Goal: Information Seeking & Learning: Learn about a topic

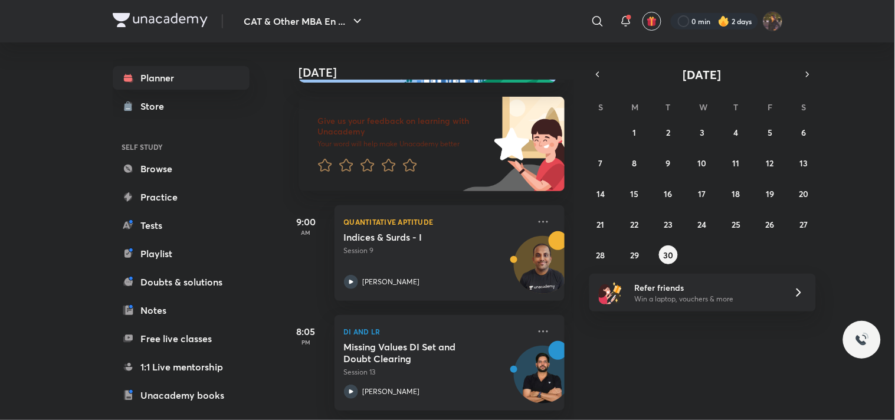
scroll to position [61, 0]
click at [642, 248] on button "29" at bounding box center [635, 254] width 19 height 19
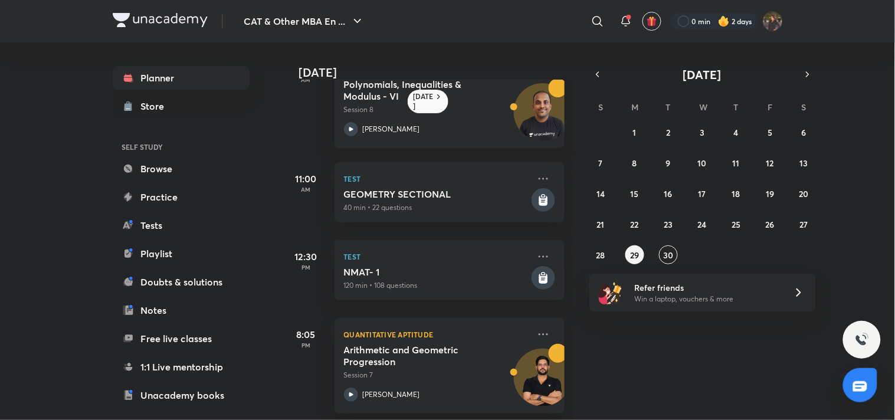
scroll to position [54, 0]
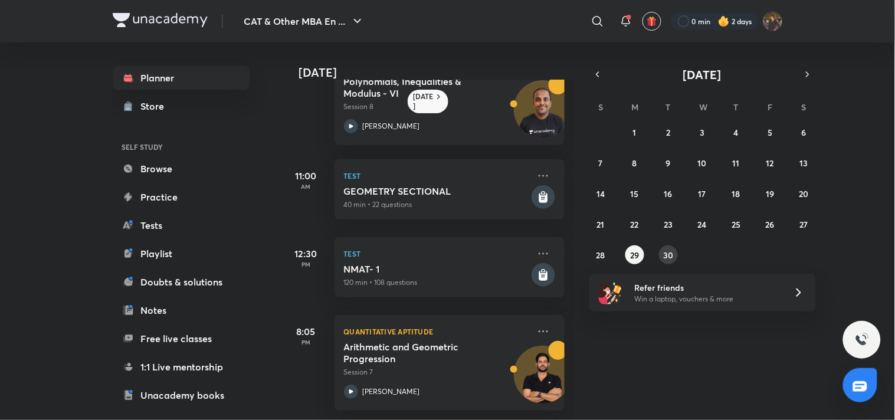
click at [671, 254] on abbr "30" at bounding box center [669, 255] width 10 height 11
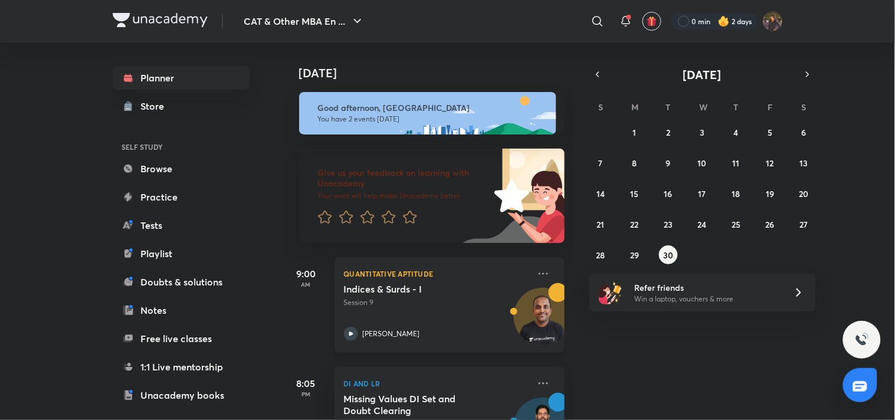
scroll to position [61, 0]
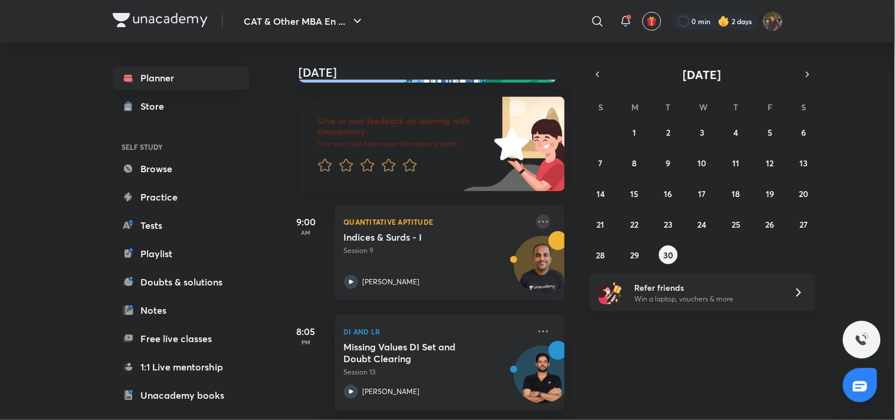
click at [538, 215] on icon at bounding box center [543, 222] width 14 height 14
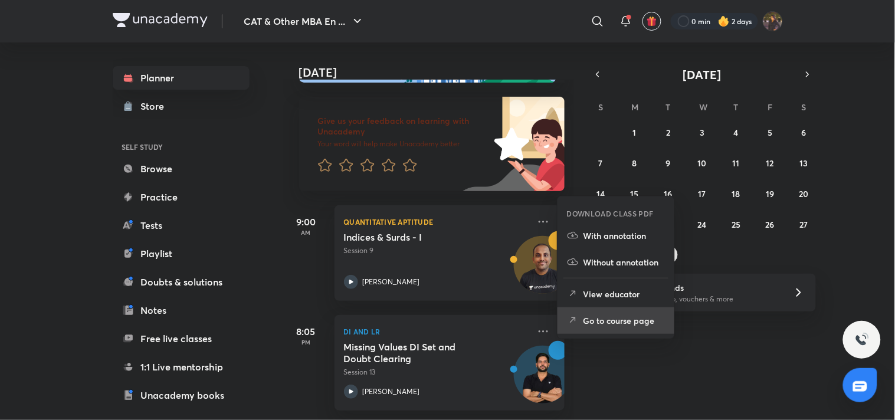
click at [637, 319] on p "Go to course page" at bounding box center [624, 321] width 81 height 12
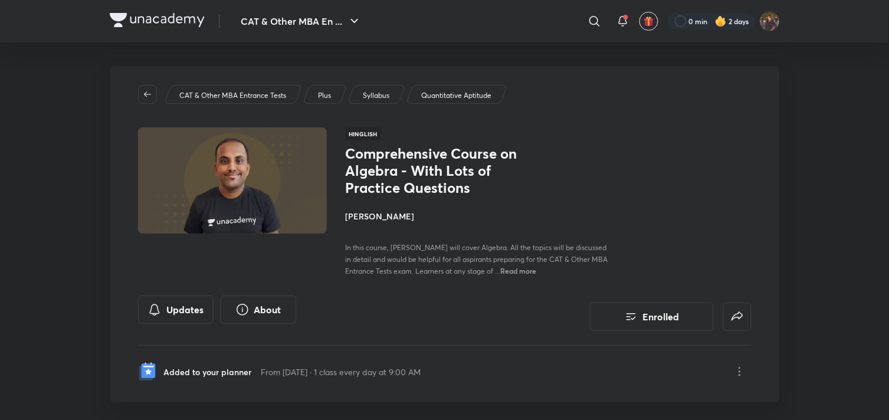
scroll to position [349, 0]
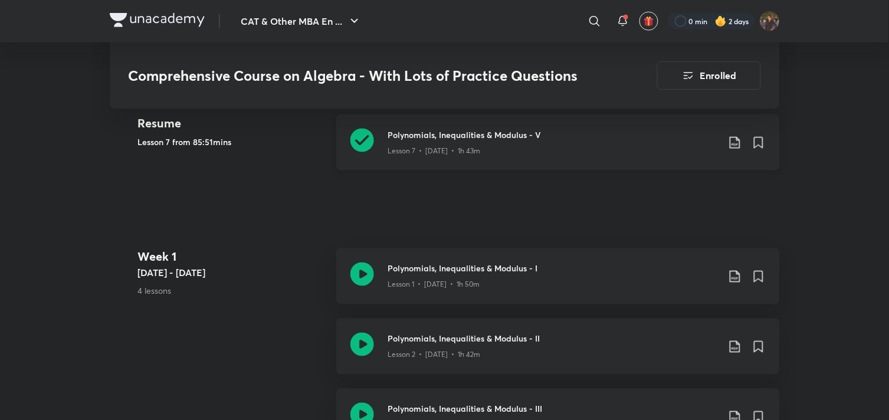
click at [369, 129] on icon at bounding box center [363, 141] width 24 height 24
